Goal: Task Accomplishment & Management: Manage account settings

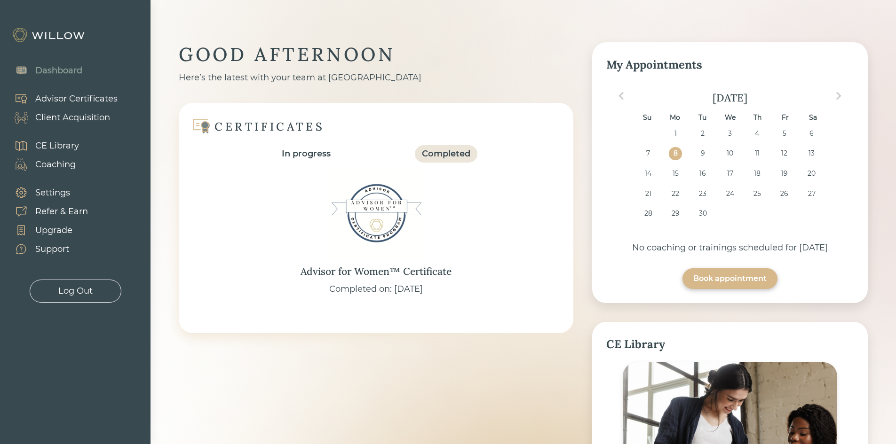
click at [277, 76] on div "Here’s the latest with your team at Willow" at bounding box center [376, 77] width 395 height 13
click at [81, 118] on div "Client Acquisition" at bounding box center [72, 117] width 75 height 13
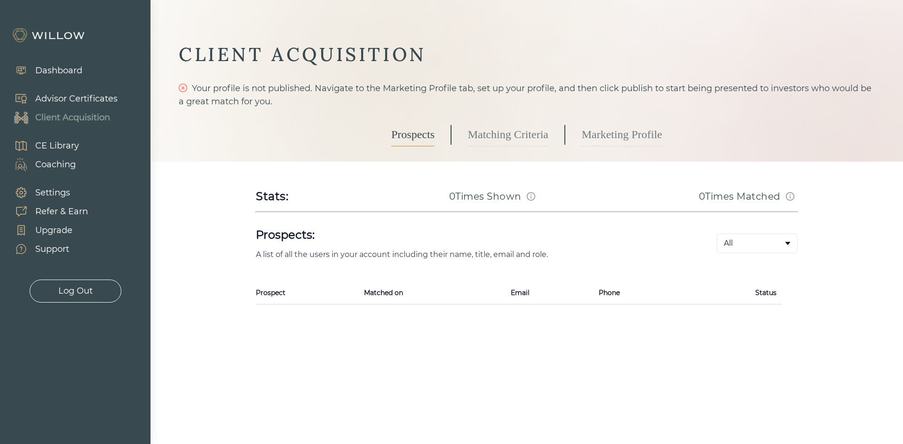
click at [633, 133] on link "Marketing Profile" at bounding box center [622, 135] width 80 height 24
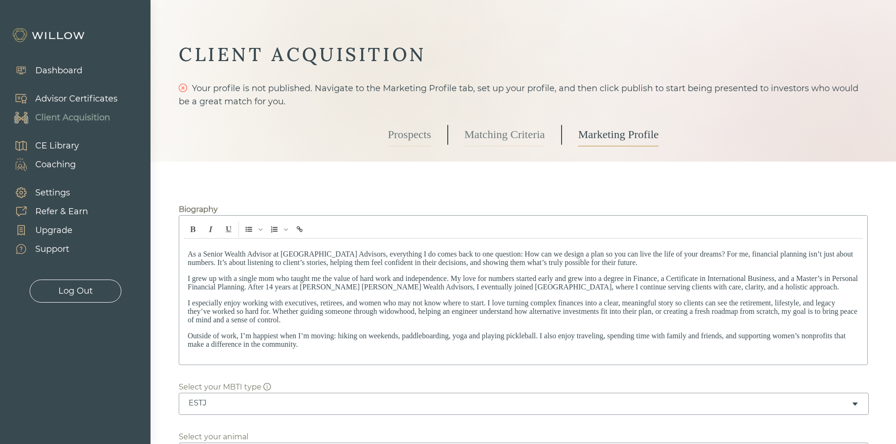
click at [498, 285] on span "I grew up with a single mom who taught me the value of hard work and independen…" at bounding box center [523, 283] width 670 height 16
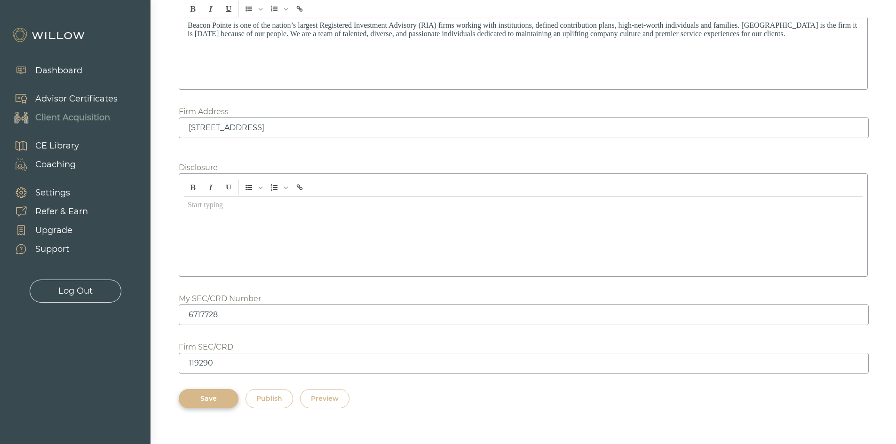
scroll to position [1189, 0]
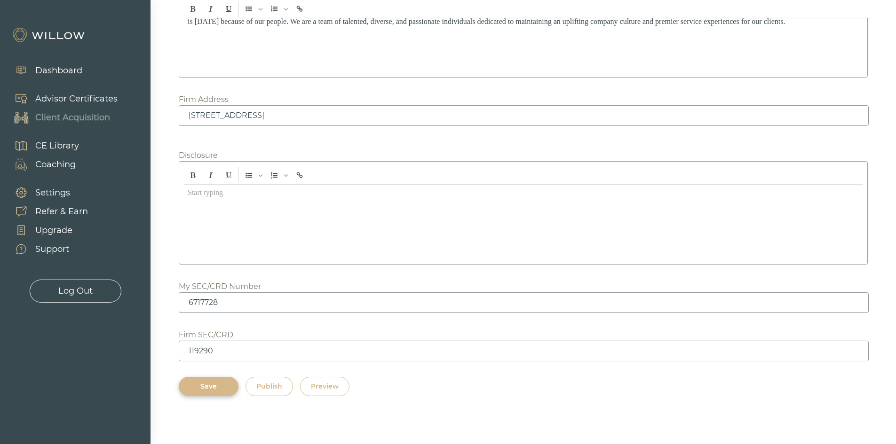
click at [215, 382] on div "Save" at bounding box center [209, 387] width 38 height 10
click at [219, 382] on div "Save" at bounding box center [209, 387] width 38 height 10
click at [301, 404] on div at bounding box center [448, 222] width 896 height 444
click at [212, 382] on div "Save" at bounding box center [209, 387] width 38 height 10
click at [332, 382] on div "Preview" at bounding box center [325, 387] width 28 height 10
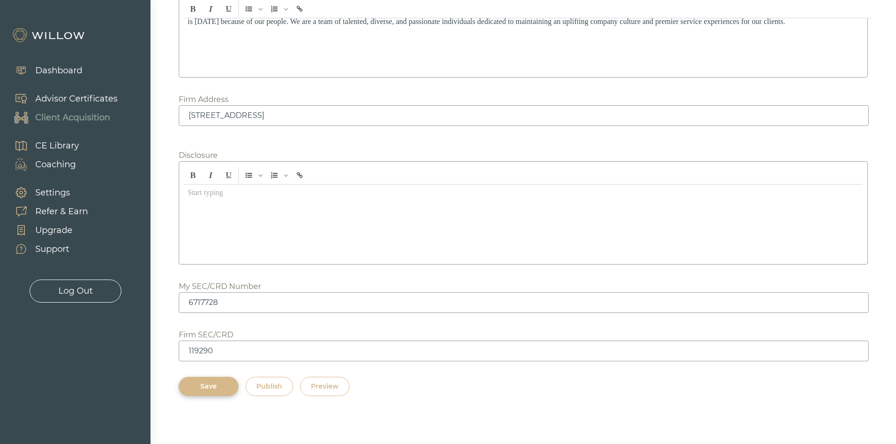
click at [313, 382] on div "Preview" at bounding box center [325, 387] width 28 height 10
click at [216, 382] on div "Save" at bounding box center [209, 387] width 38 height 10
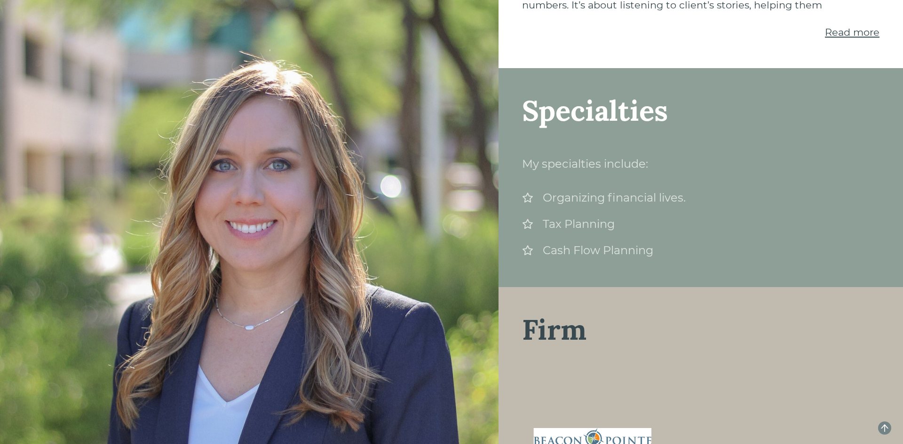
scroll to position [110, 0]
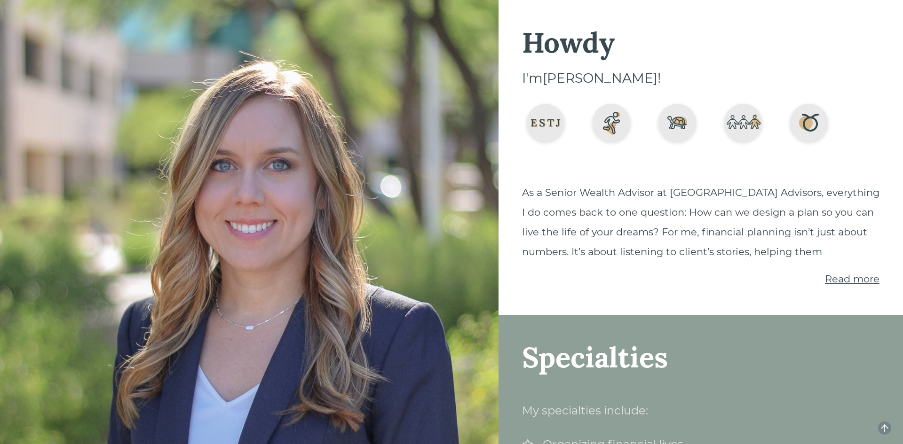
click at [825, 274] on span "Read more" at bounding box center [852, 279] width 55 height 12
